Goal: Task Accomplishment & Management: Manage account settings

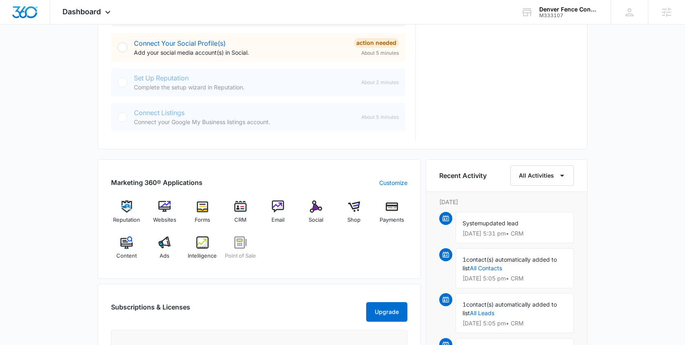
scroll to position [373, 0]
click at [197, 241] on img at bounding box center [202, 242] width 12 height 12
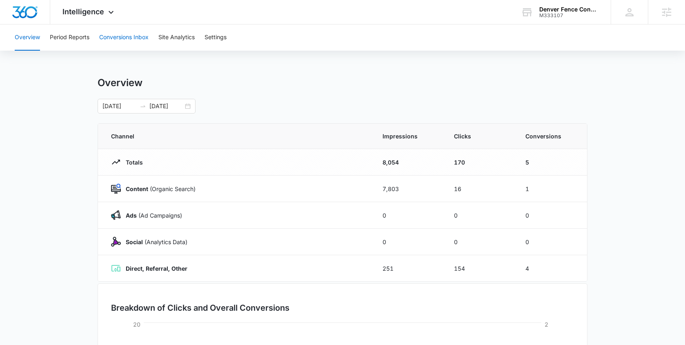
click at [112, 38] on button "Conversions Inbox" at bounding box center [123, 37] width 49 height 26
